Goal: Task Accomplishment & Management: Manage account settings

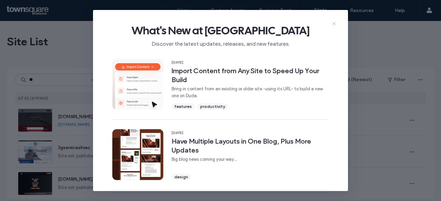
click at [333, 24] on icon at bounding box center [334, 24] width 6 height 6
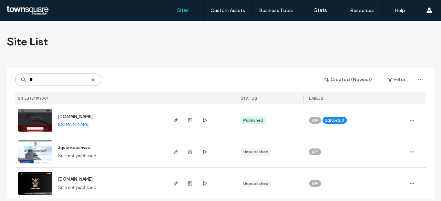
click at [48, 77] on input "**" at bounding box center [58, 80] width 86 height 12
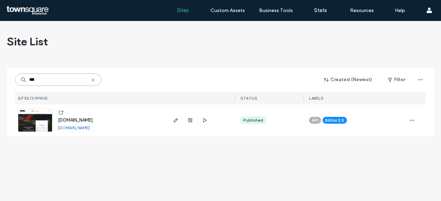
type input "***"
click at [88, 120] on span "www.3cgelectric.com" at bounding box center [75, 120] width 35 height 5
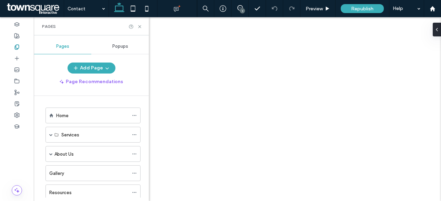
scroll to position [75, 0]
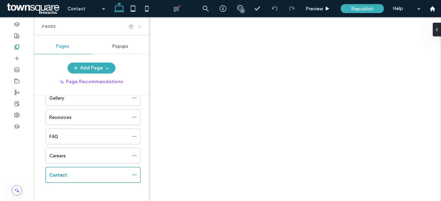
click at [138, 25] on icon at bounding box center [139, 26] width 5 height 5
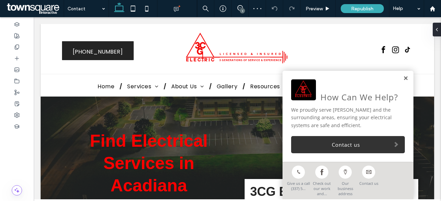
click at [403, 80] on link at bounding box center [405, 79] width 5 height 6
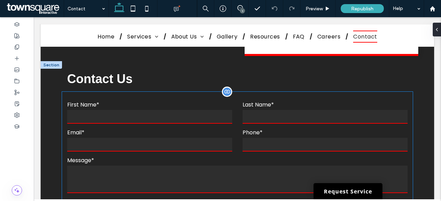
scroll to position [241, 0]
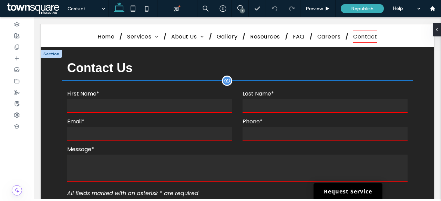
click at [134, 102] on input "text" at bounding box center [149, 106] width 165 height 14
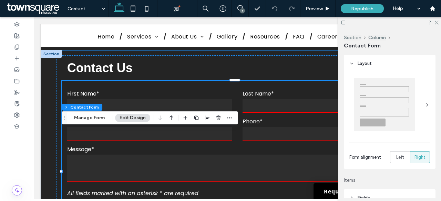
type input "*"
type input "***"
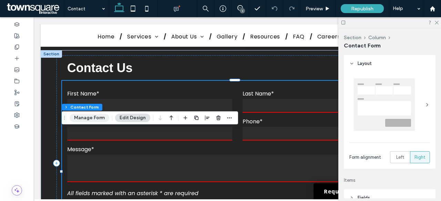
click at [88, 117] on button "Manage Form" at bounding box center [90, 118] width 40 height 8
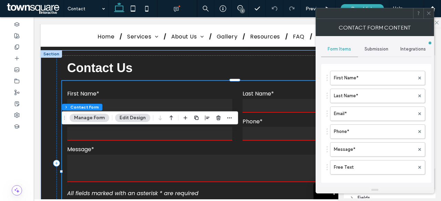
click at [382, 49] on span "Submission" at bounding box center [376, 49] width 24 height 6
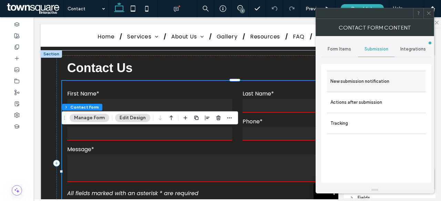
click at [357, 84] on label "New submission notification" at bounding box center [376, 82] width 92 height 14
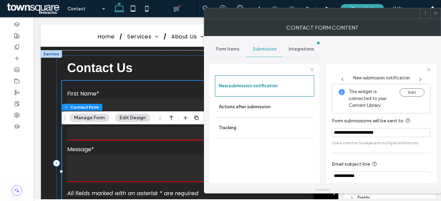
click at [438, 14] on icon at bounding box center [435, 13] width 5 height 5
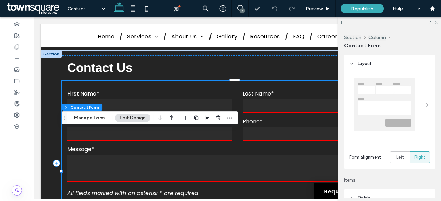
click at [437, 21] on icon at bounding box center [436, 22] width 4 height 4
